Goal: Use online tool/utility: Use online tool/utility

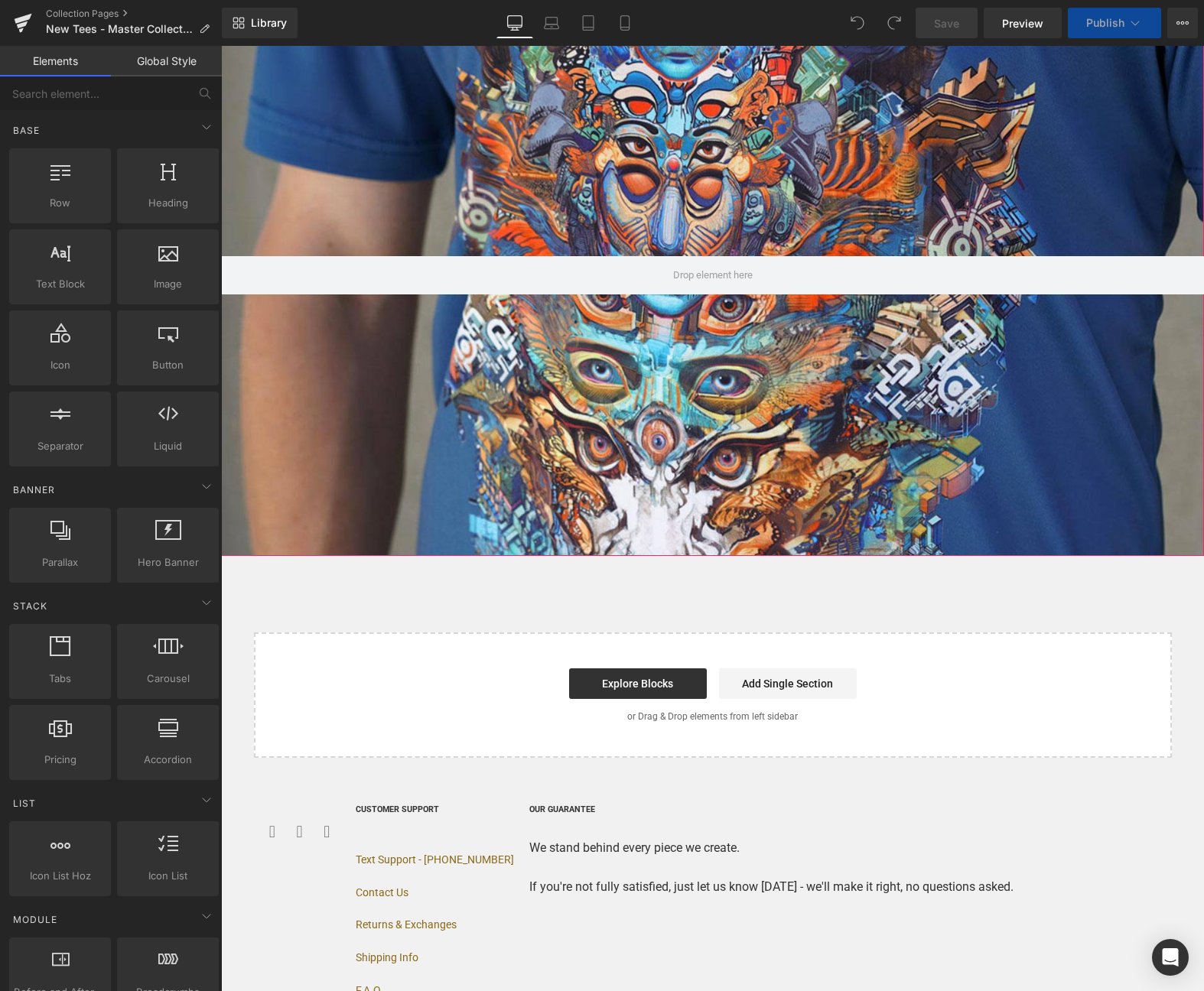
scroll to position [215, 0]
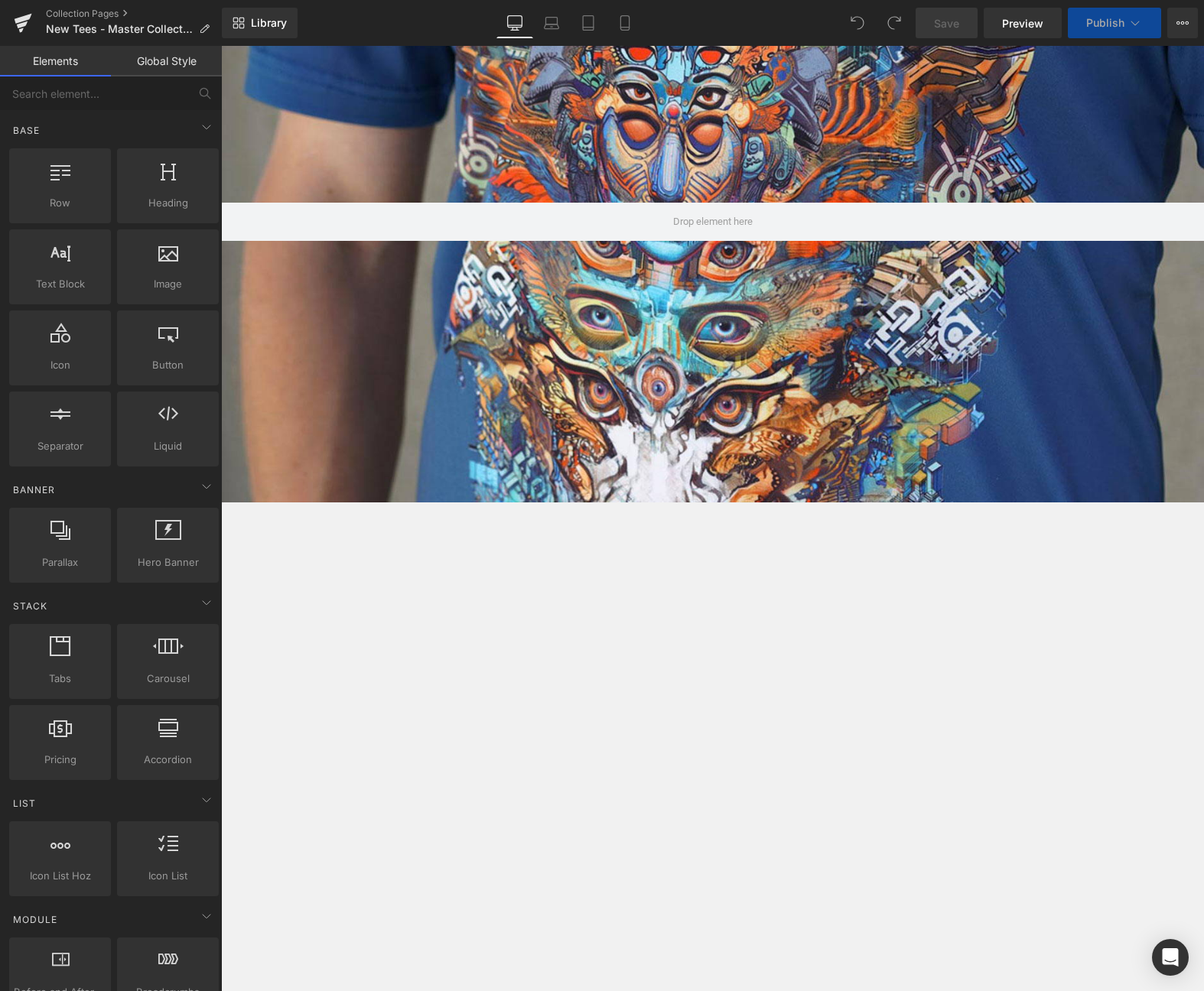
select select "Medium"
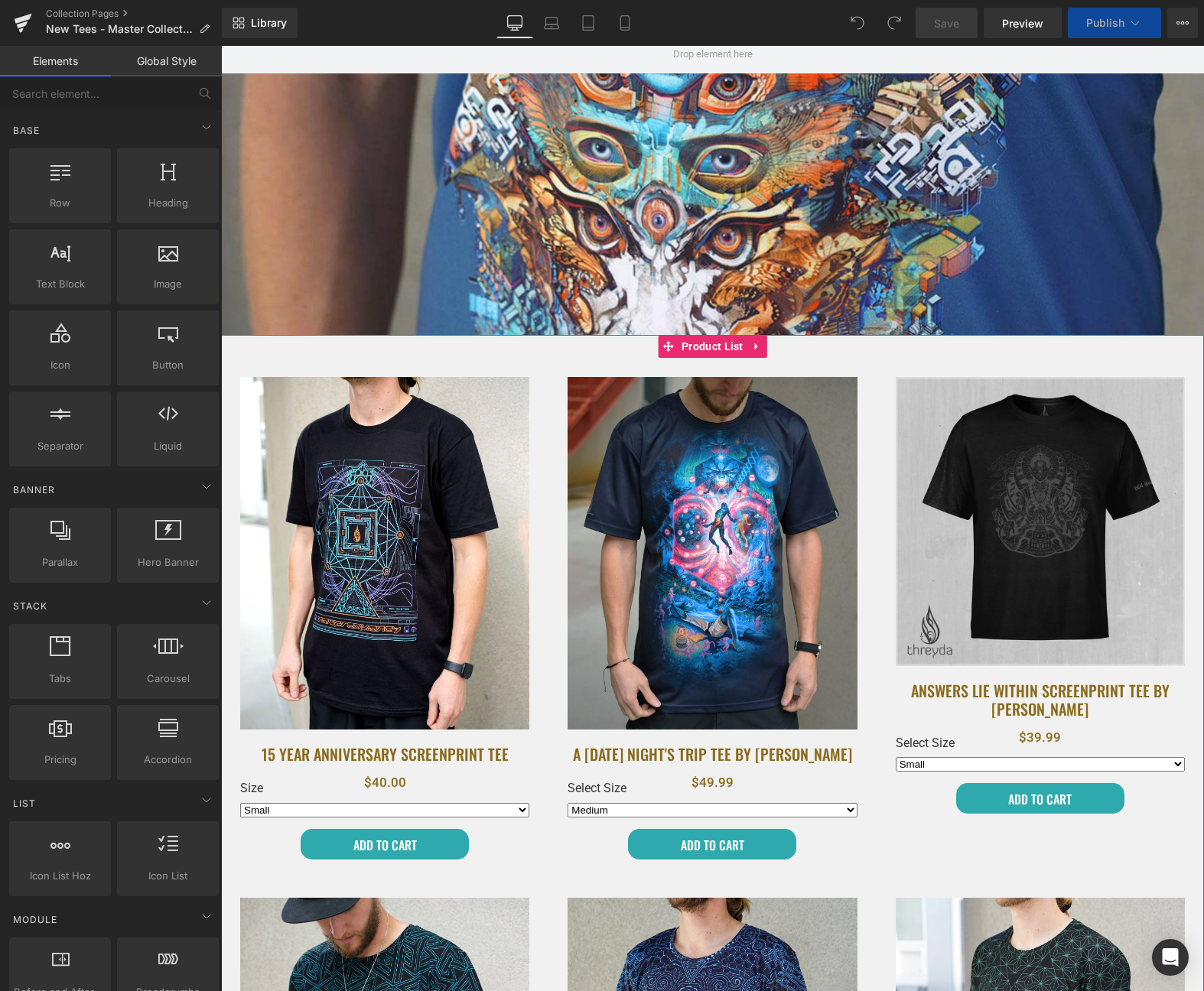
scroll to position [884, 0]
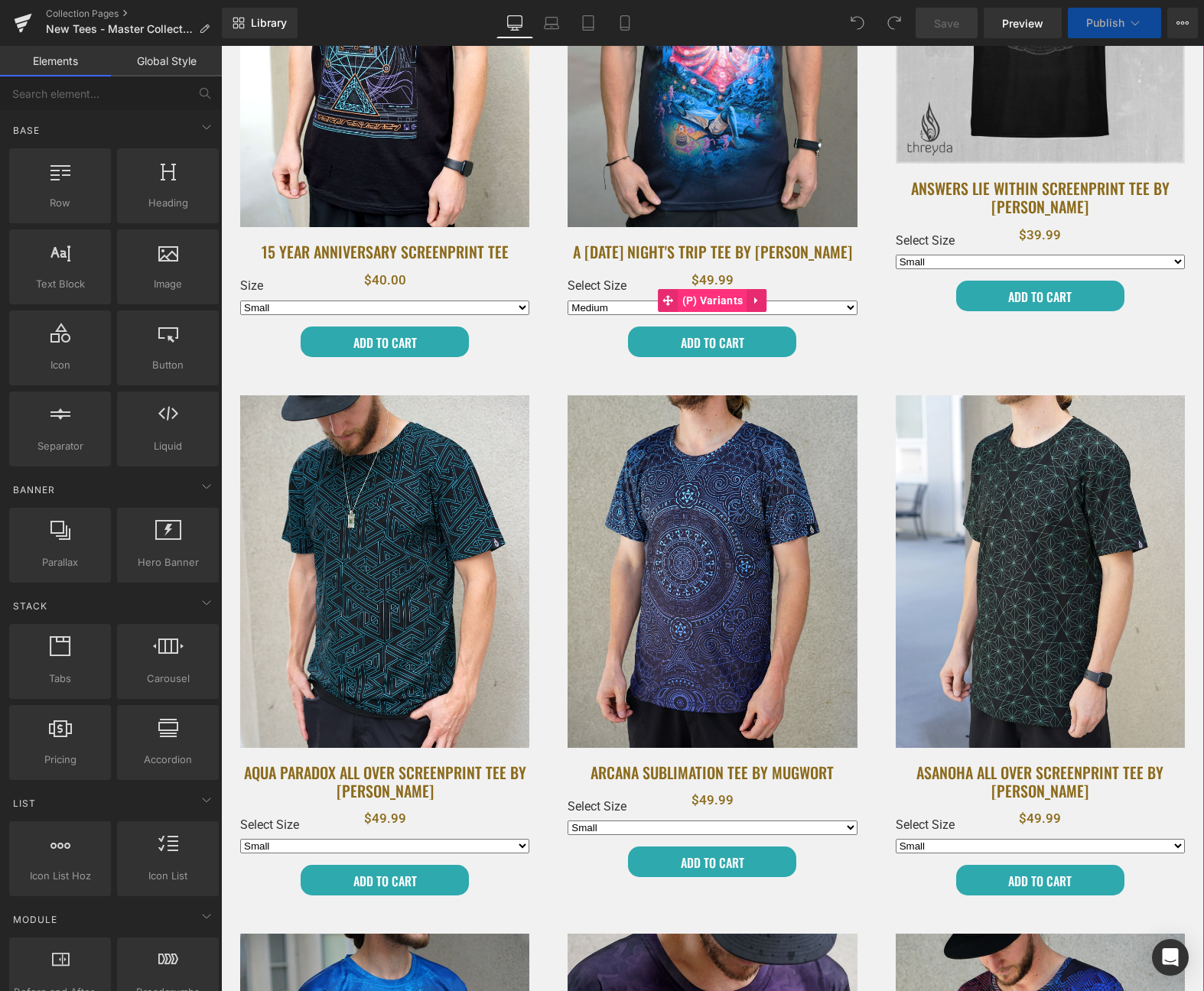
click at [693, 303] on span "(P) Variants" at bounding box center [713, 300] width 69 height 23
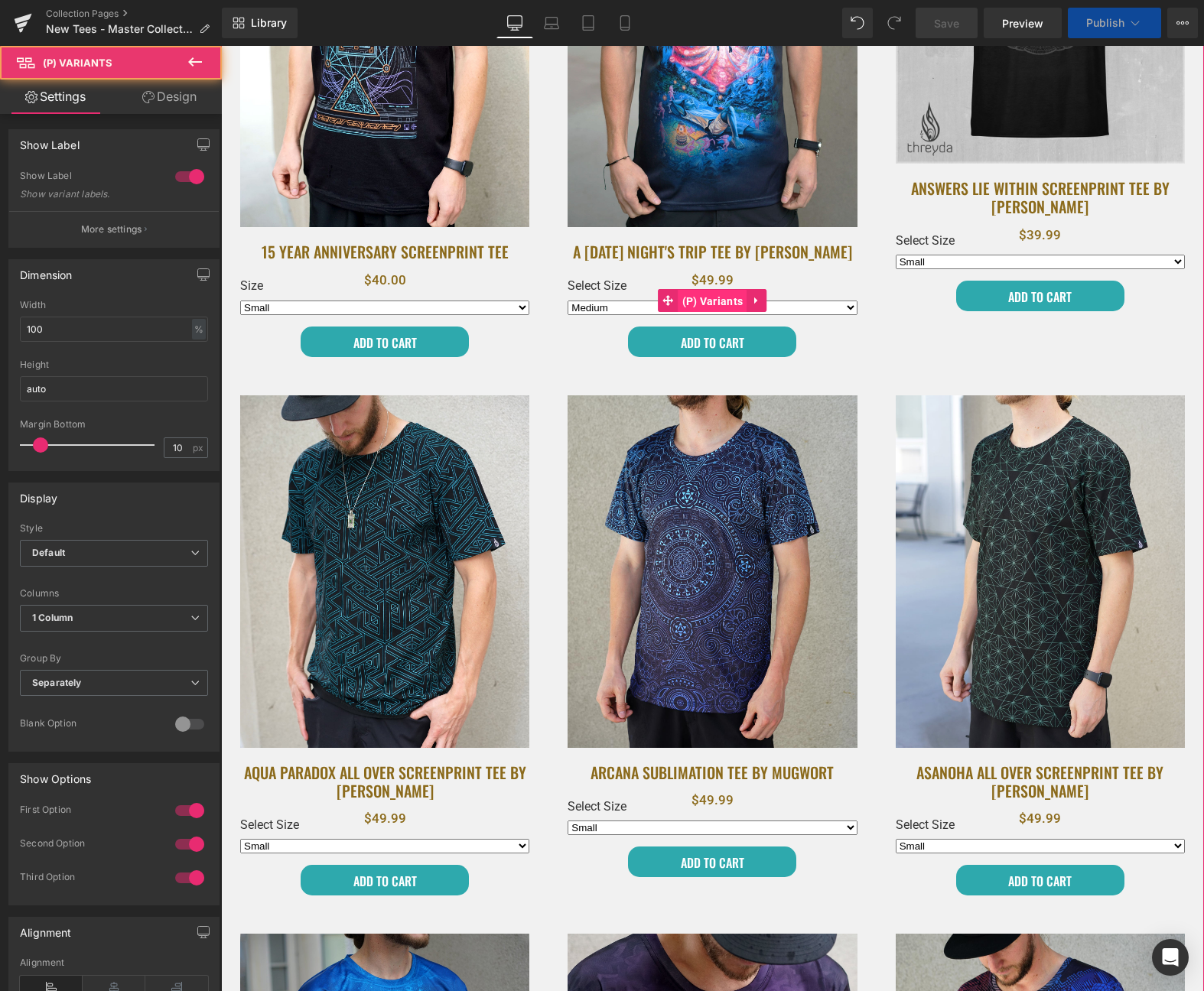
select select "Medium"
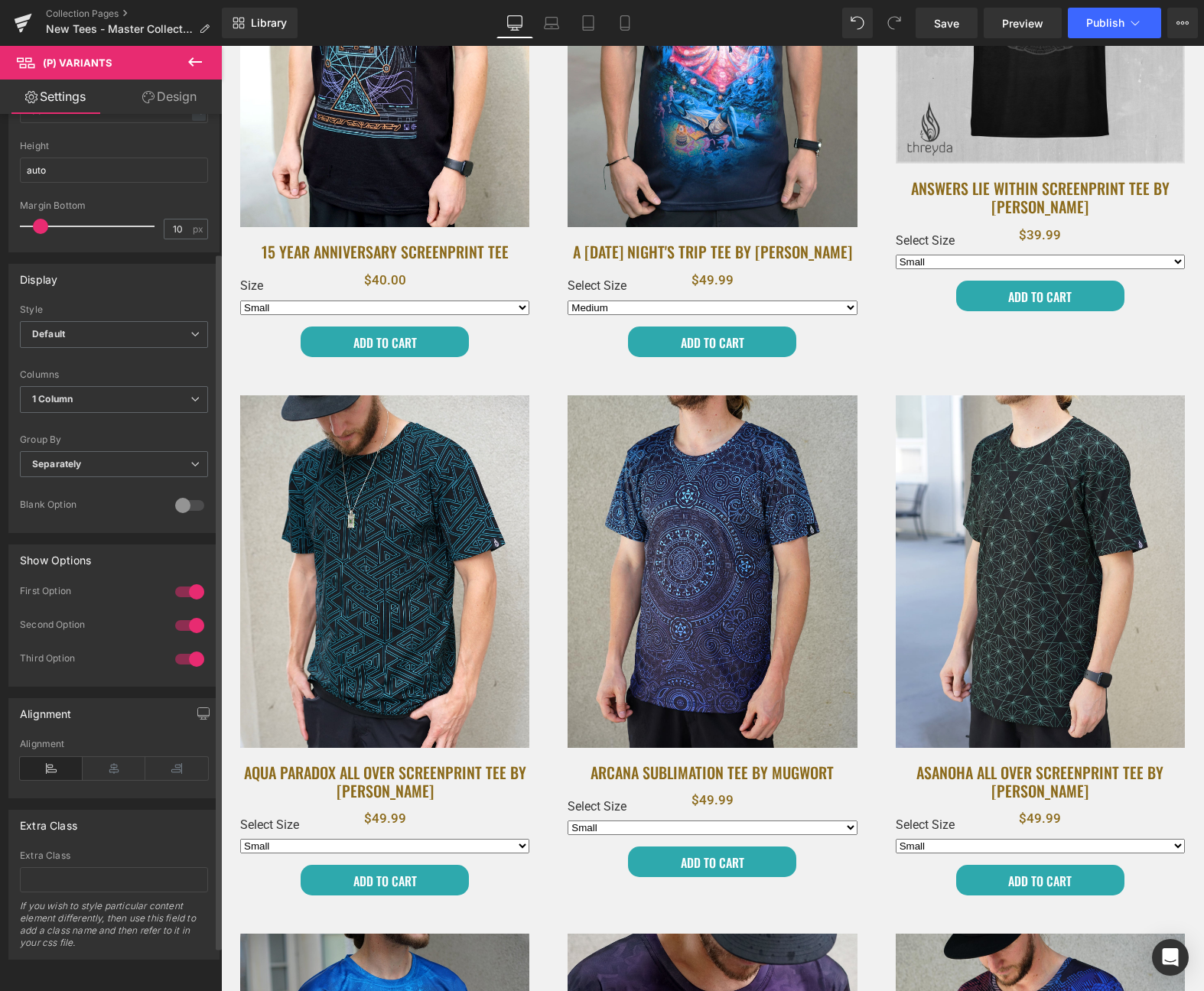
scroll to position [0, 0]
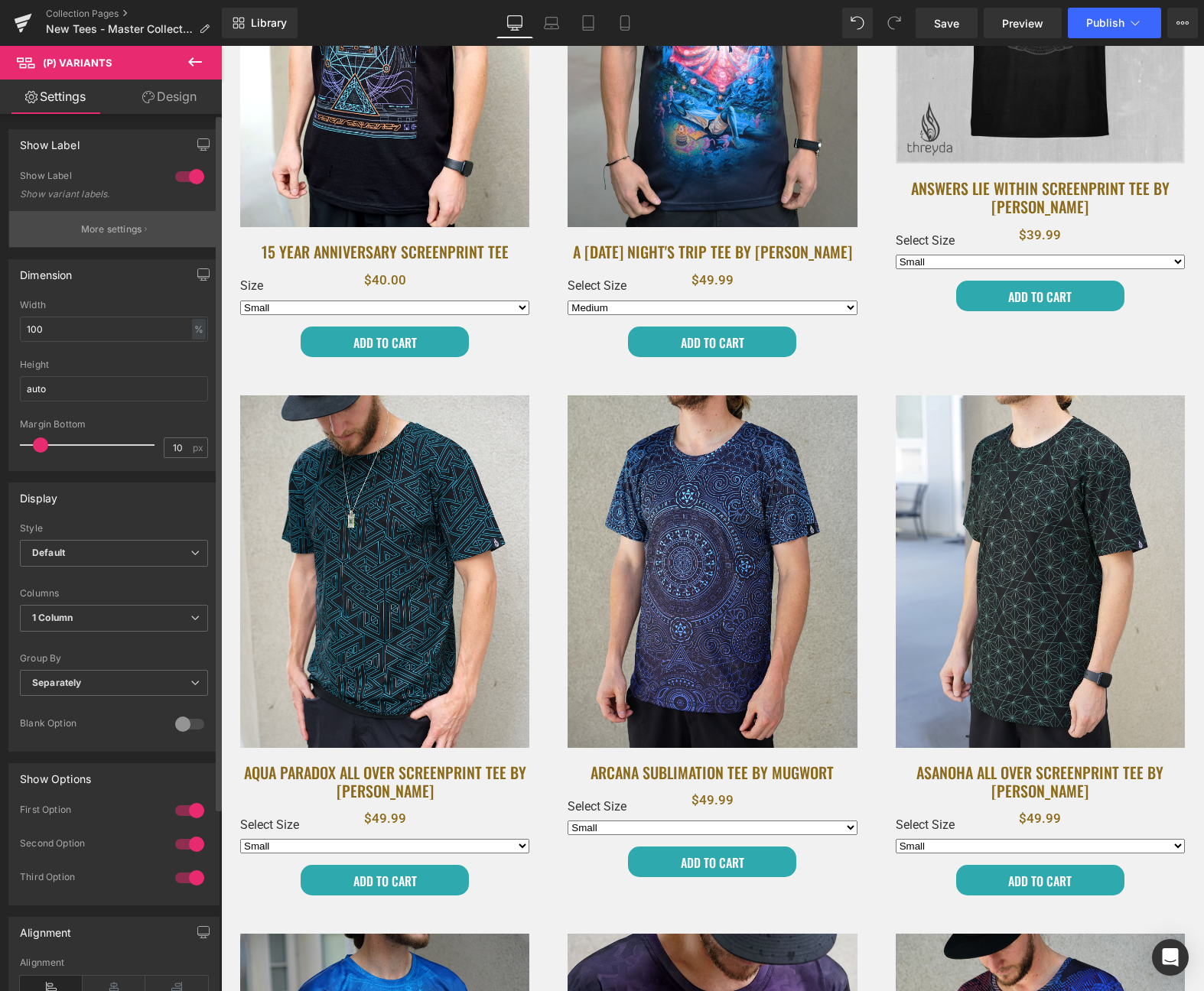
click at [92, 237] on button "More settings" at bounding box center [114, 229] width 210 height 36
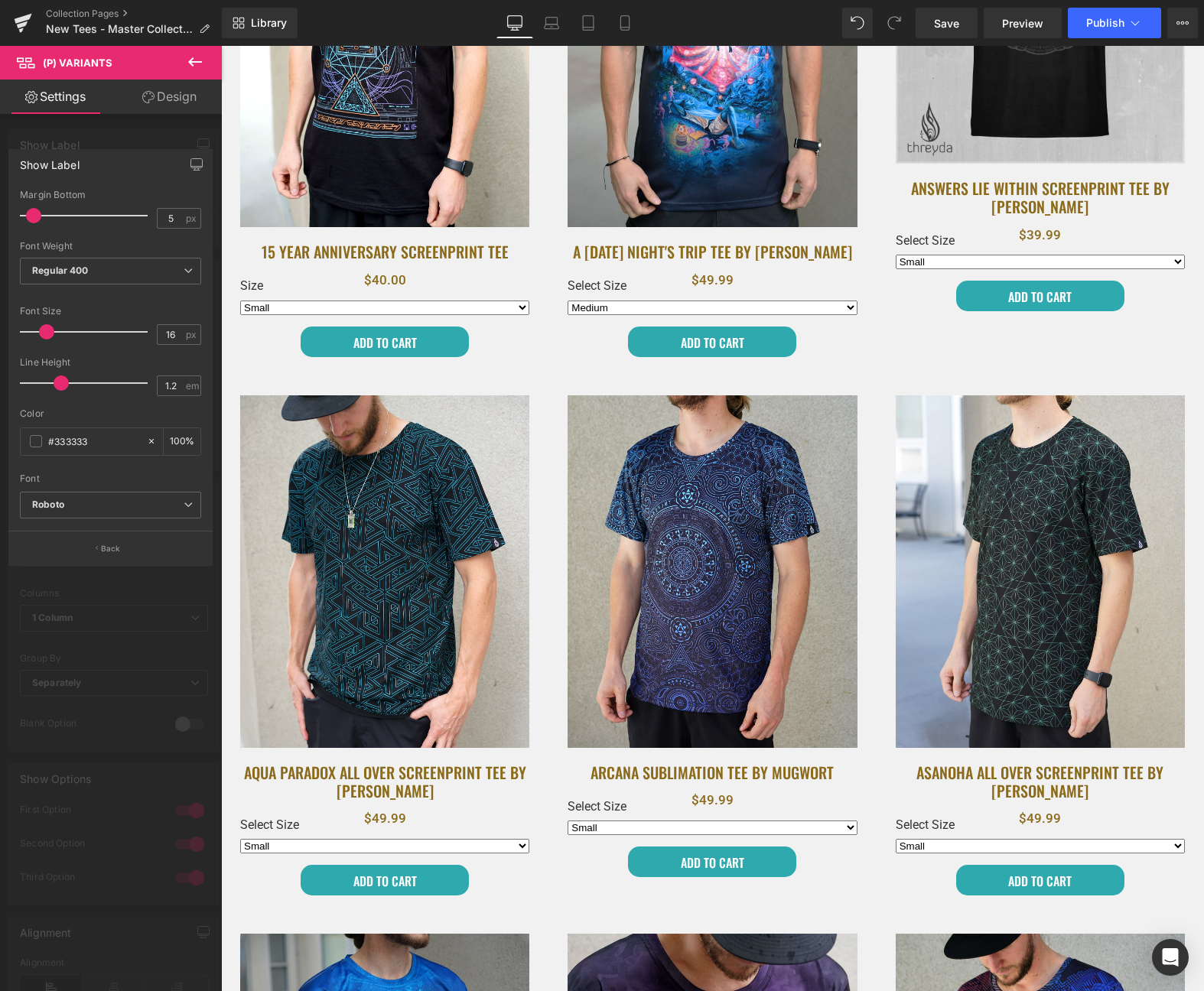
click at [102, 595] on div at bounding box center [111, 521] width 222 height 952
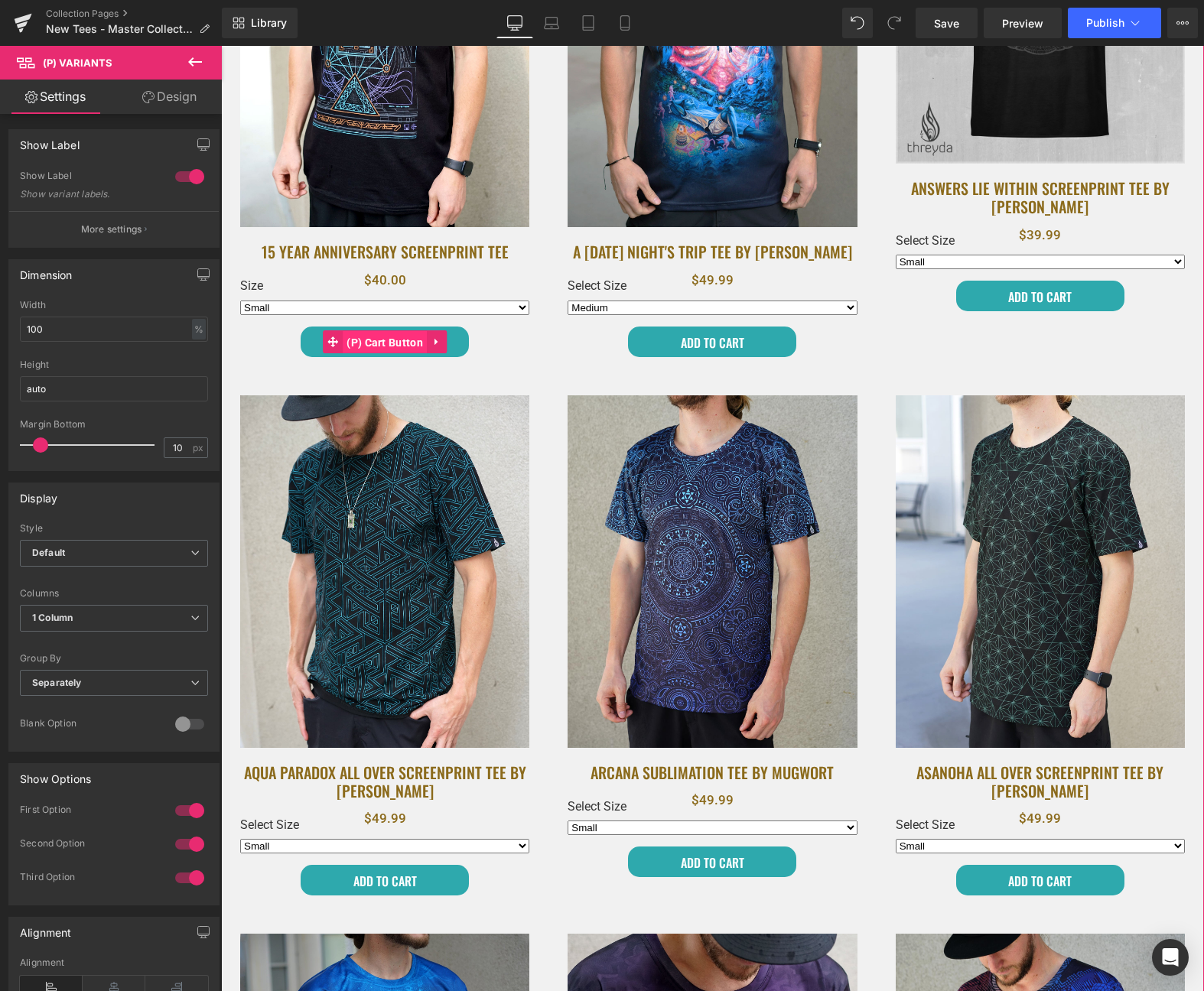
click at [384, 335] on span "(P) Cart Button" at bounding box center [385, 342] width 84 height 23
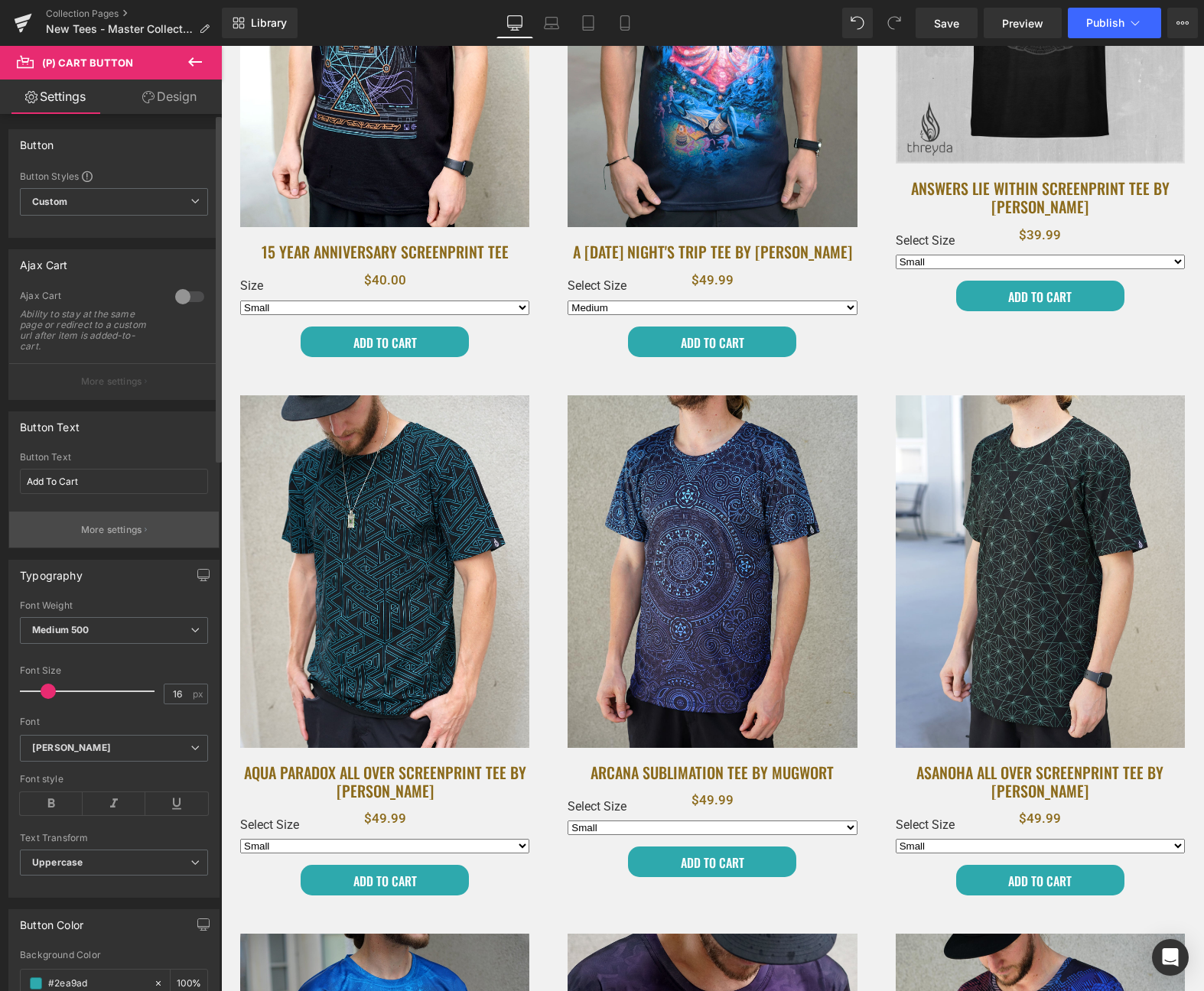
click at [136, 543] on button "More settings" at bounding box center [114, 530] width 210 height 36
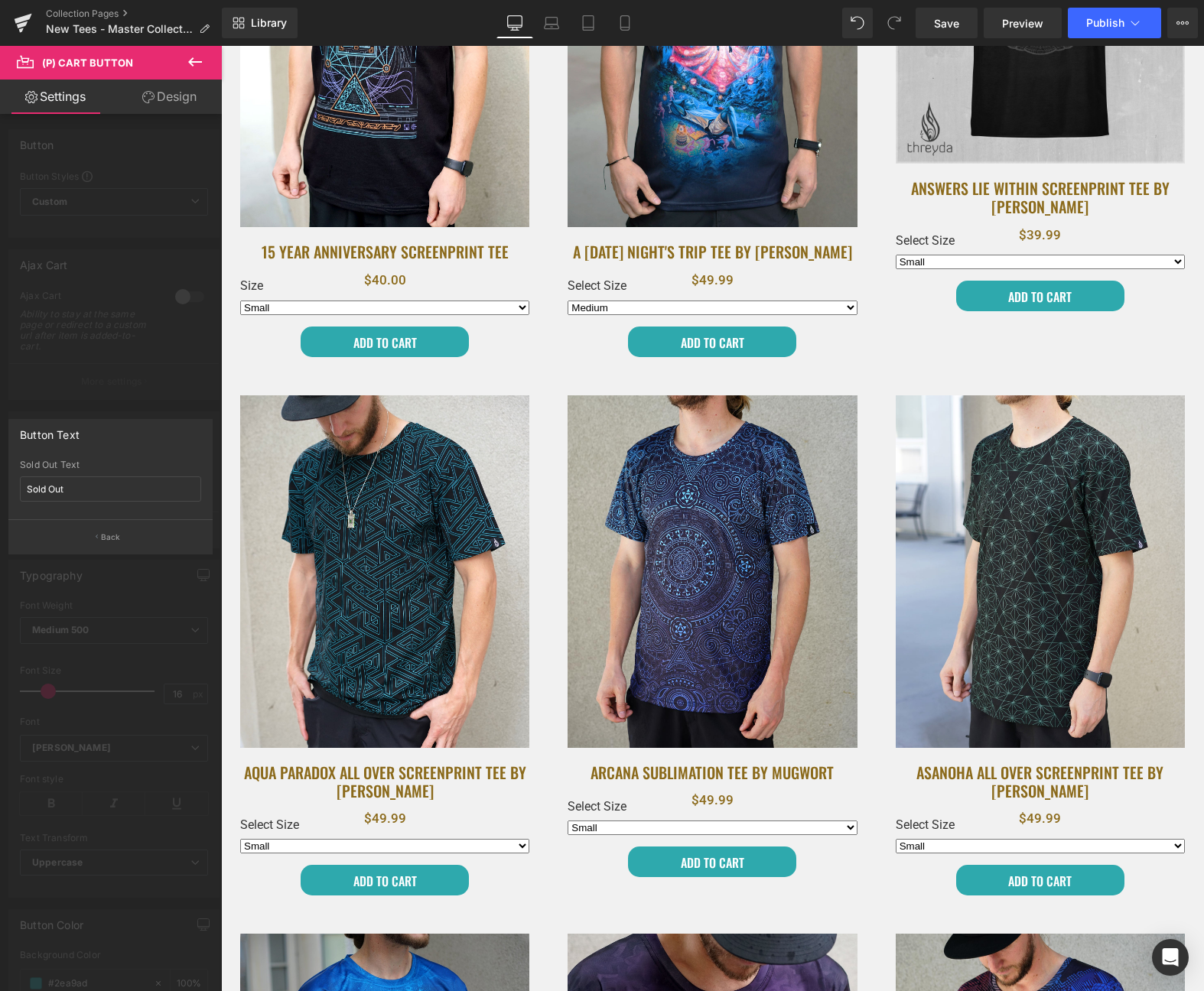
click at [112, 646] on div at bounding box center [111, 521] width 222 height 952
